Goal: Task Accomplishment & Management: Manage account settings

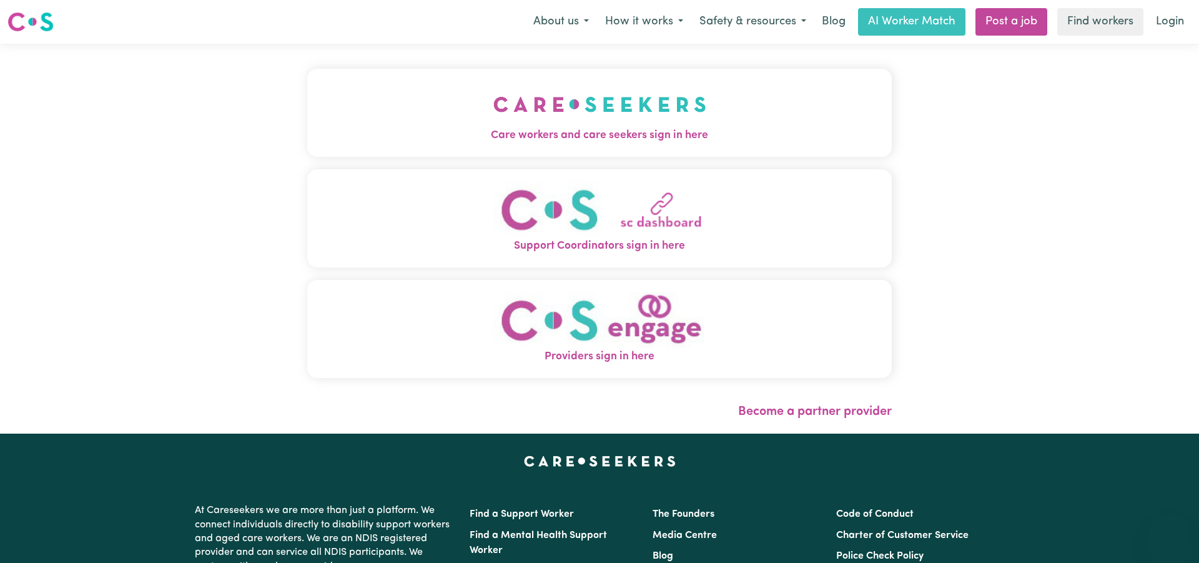
click at [618, 127] on img "Care workers and care seekers sign in here" at bounding box center [599, 104] width 213 height 46
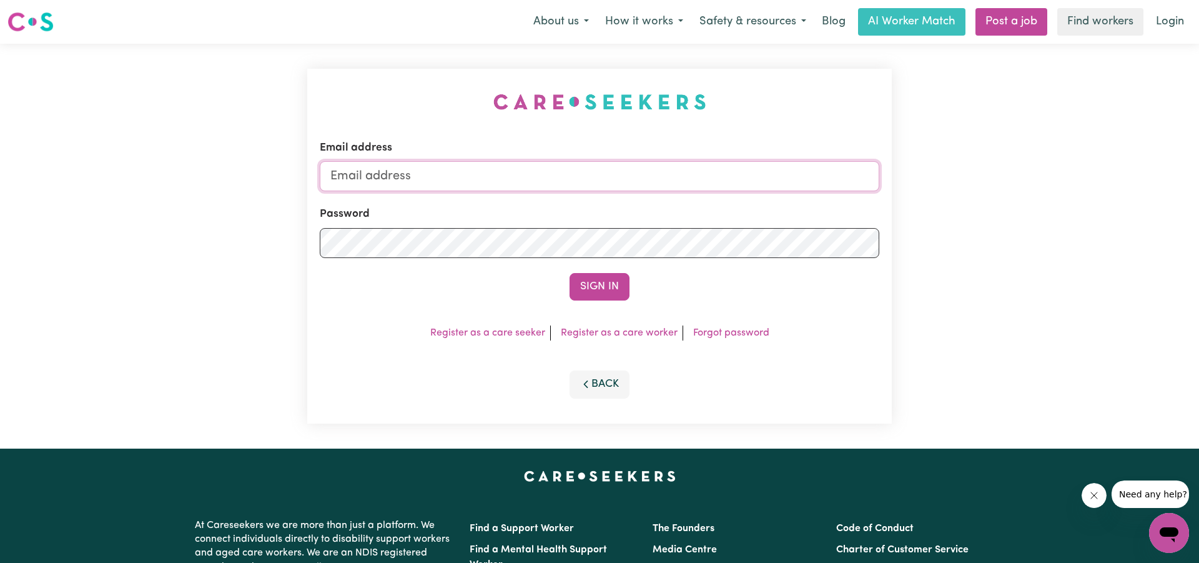
click at [519, 181] on input "Email address" at bounding box center [600, 176] width 560 height 30
type input "[EMAIL_ADDRESS][DOMAIN_NAME]"
click at [585, 295] on button "Sign In" at bounding box center [600, 286] width 60 height 27
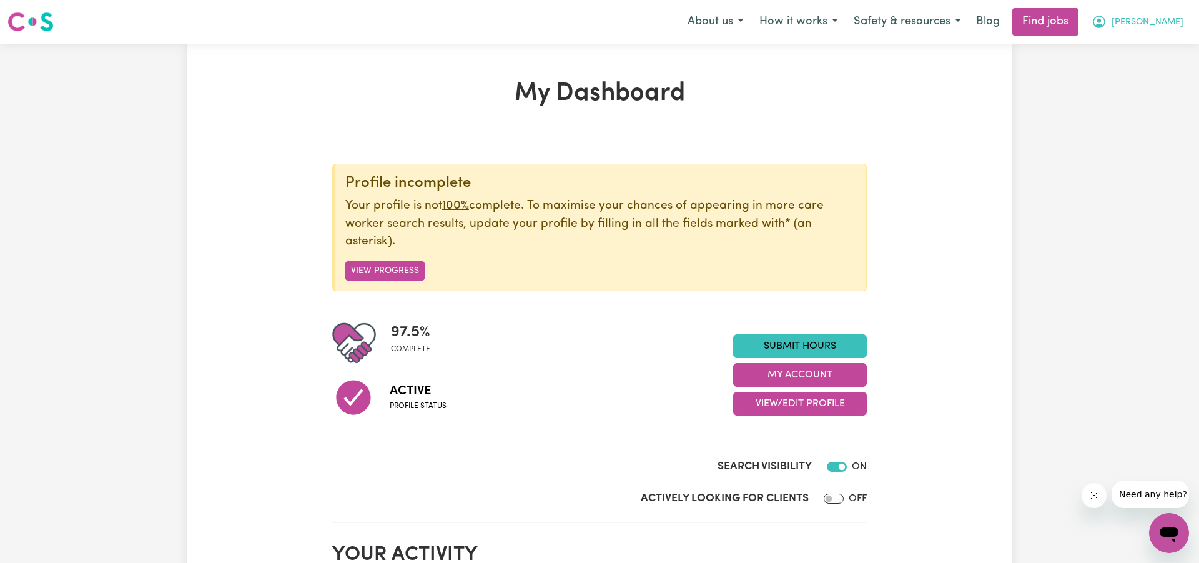
click at [1166, 17] on span "[PERSON_NAME]" at bounding box center [1148, 23] width 72 height 14
click at [1136, 44] on link "My Account" at bounding box center [1141, 49] width 99 height 24
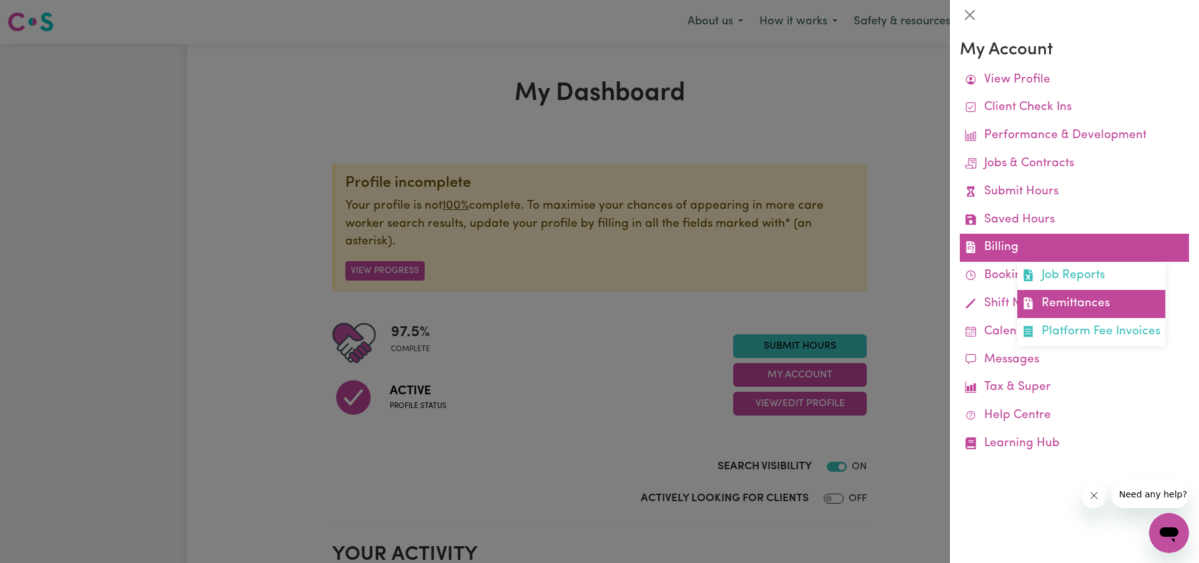
click at [1056, 295] on link "Remittances" at bounding box center [1091, 304] width 148 height 28
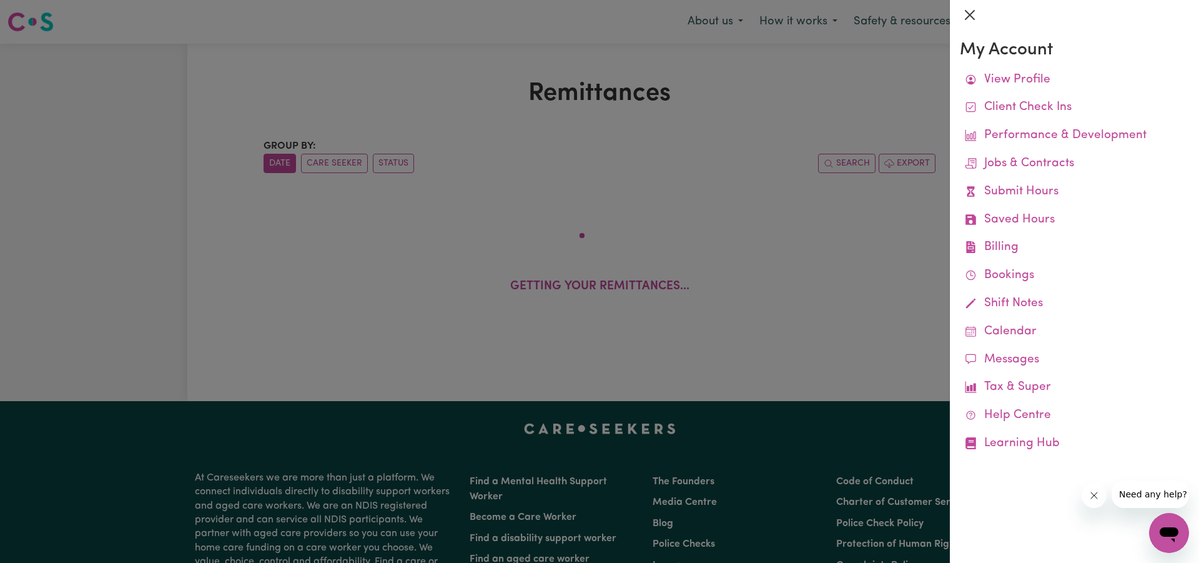
click at [970, 9] on button "Close" at bounding box center [970, 15] width 20 height 20
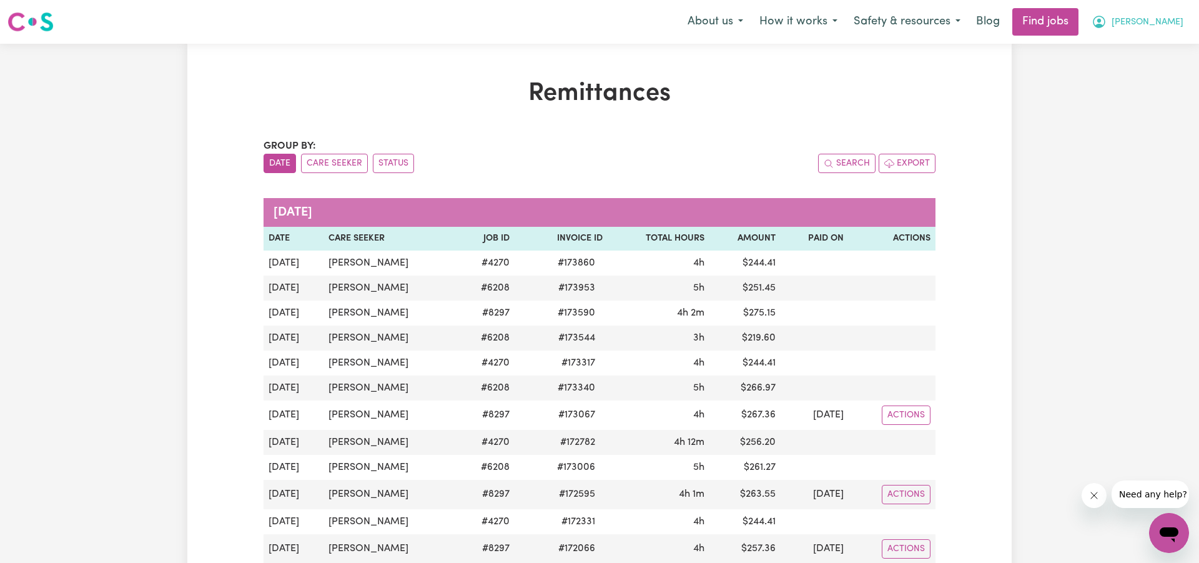
click at [1166, 20] on span "[PERSON_NAME]" at bounding box center [1148, 23] width 72 height 14
click at [1117, 91] on link "Logout" at bounding box center [1141, 96] width 99 height 24
